Goal: Task Accomplishment & Management: Manage account settings

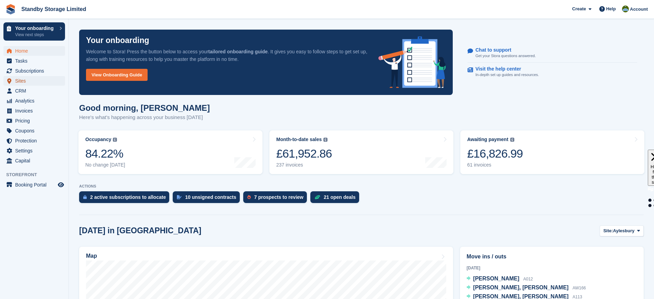
click at [25, 81] on span "Sites" at bounding box center [35, 81] width 41 height 10
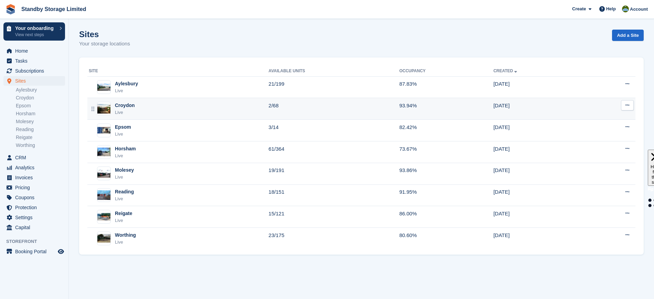
click at [239, 110] on div "Croydon Live" at bounding box center [179, 109] width 180 height 14
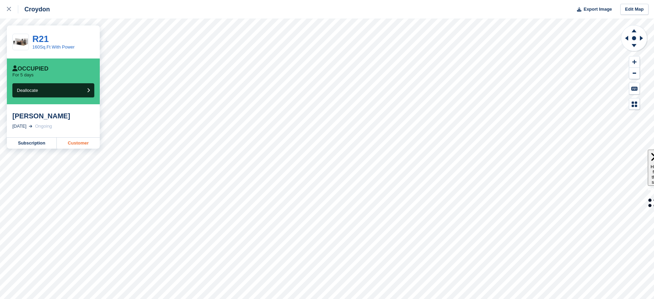
click at [76, 143] on link "Customer" at bounding box center [78, 143] width 43 height 11
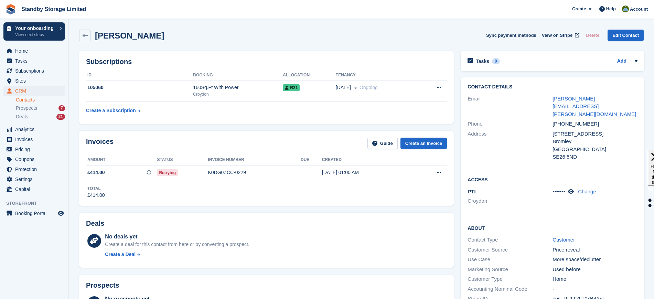
click at [315, 133] on div "Invoices Guide Create an Invoice Amount Status Invoice number Due Created £414.…" at bounding box center [266, 168] width 375 height 75
click at [435, 87] on button at bounding box center [438, 88] width 13 height 10
click at [415, 100] on p "Cancel subscription" at bounding box center [412, 101] width 60 height 9
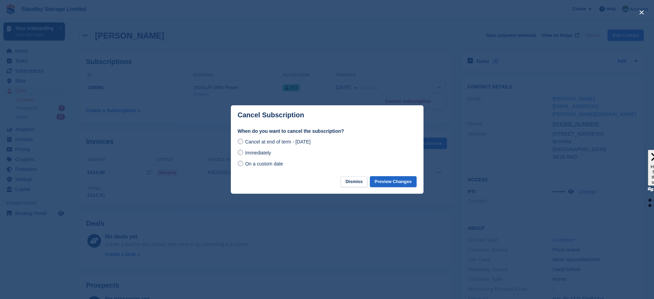
click at [264, 154] on span "Immediately" at bounding box center [258, 153] width 26 height 6
click at [392, 180] on button "Preview Changes" at bounding box center [393, 181] width 47 height 11
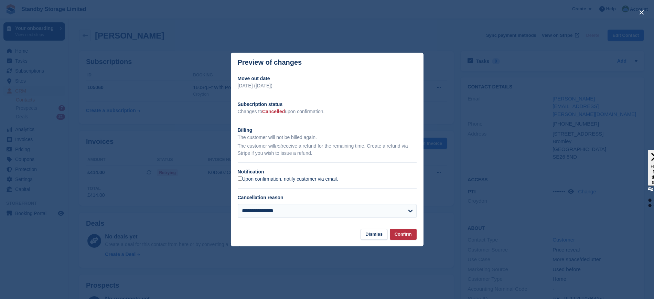
click at [323, 181] on label "Upon confirmation, notify customer via email." at bounding box center [288, 179] width 100 height 6
drag, startPoint x: 411, startPoint y: 236, endPoint x: 365, endPoint y: 168, distance: 82.5
click at [365, 168] on div "**********" at bounding box center [327, 150] width 193 height 194
drag, startPoint x: 332, startPoint y: 179, endPoint x: 335, endPoint y: 175, distance: 5.1
click at [335, 175] on div "**********" at bounding box center [327, 149] width 193 height 148
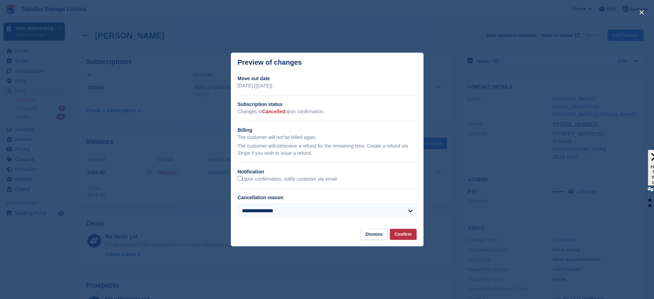
click at [237, 175] on div "**********" at bounding box center [327, 149] width 193 height 148
click at [240, 176] on div "Upon confirmation, notify customer via email." at bounding box center [327, 178] width 179 height 7
click at [402, 233] on button "Confirm" at bounding box center [403, 234] width 27 height 11
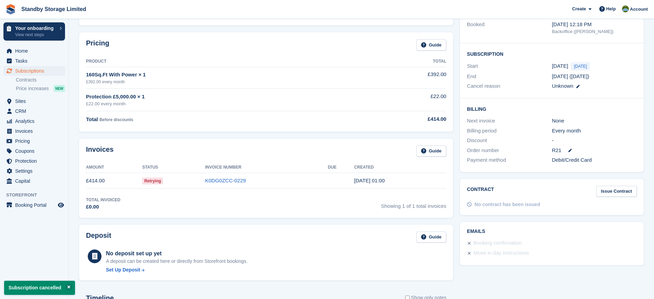
scroll to position [97, 0]
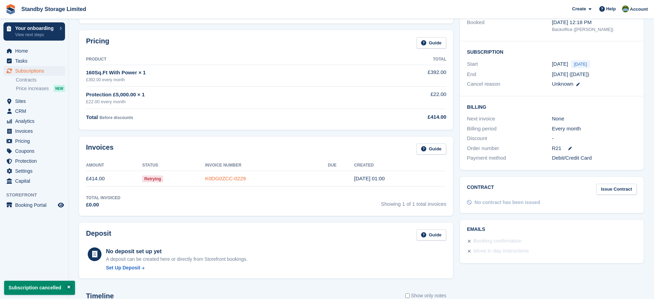
click at [246, 176] on link "K0DG0ZCC-0229" at bounding box center [225, 178] width 41 height 6
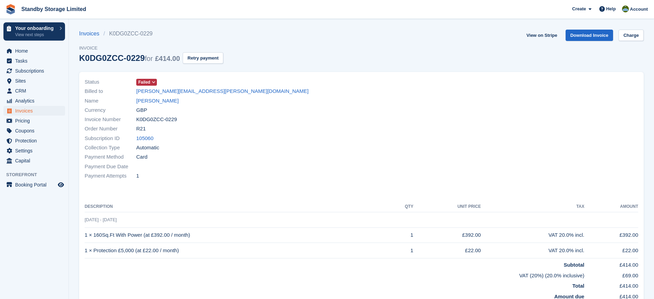
click at [154, 78] on link "Failed" at bounding box center [146, 82] width 21 height 8
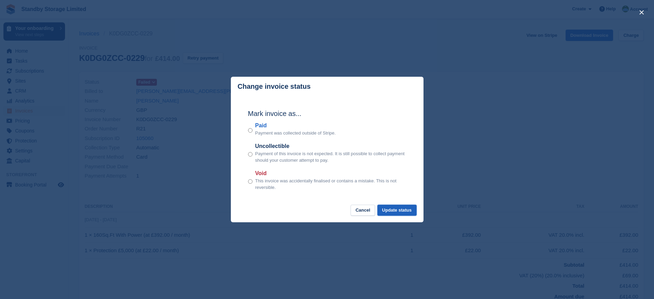
click at [401, 209] on button "Update status" at bounding box center [396, 210] width 39 height 11
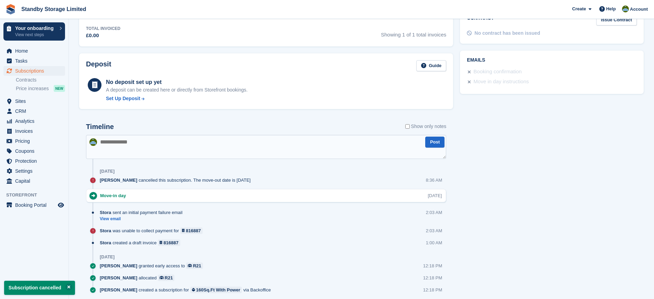
scroll to position [290, 0]
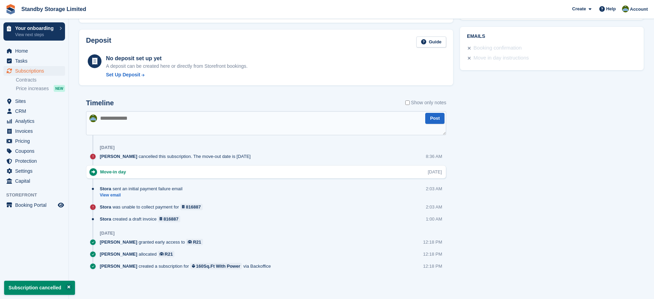
click at [232, 104] on div "Timeline Show only notes Post Today Aaron Winter cancelled this subscription. T…" at bounding box center [266, 187] width 360 height 176
click at [194, 117] on textarea at bounding box center [266, 123] width 360 height 24
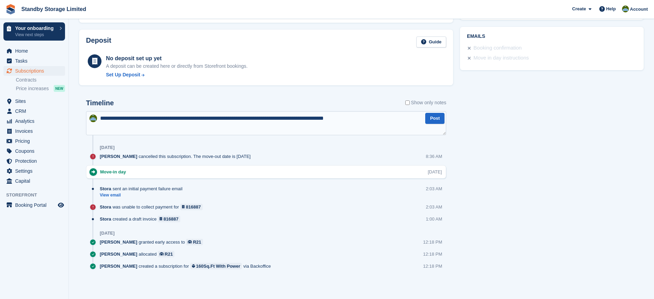
type textarea "**********"
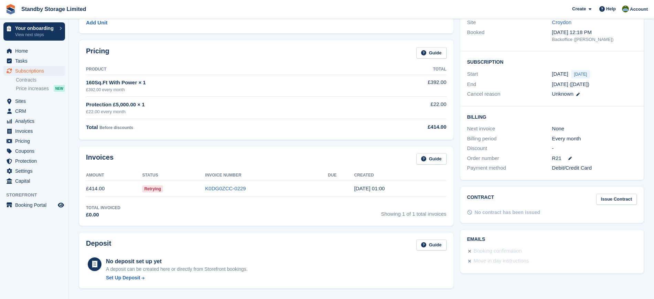
scroll to position [0, 0]
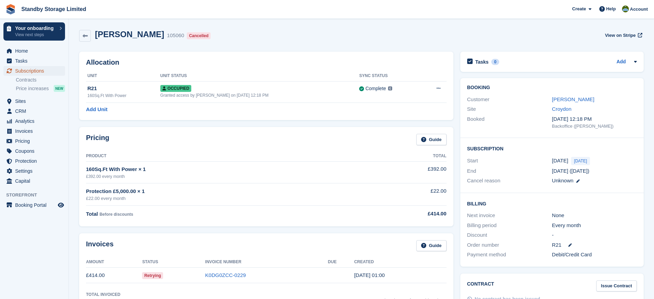
click at [32, 66] on span "Subscriptions" at bounding box center [35, 71] width 41 height 10
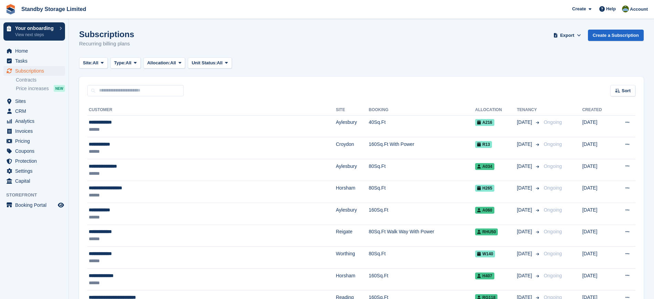
click at [367, 64] on div "Site: All All Aylesbury Croydon Epsom Horsham Molesey Reading Reigate Worthing …" at bounding box center [361, 62] width 565 height 11
